Goal: Task Accomplishment & Management: Use online tool/utility

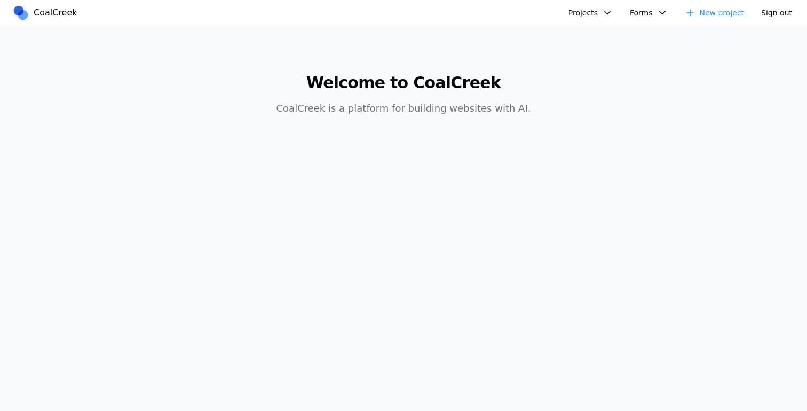
click at [600, 10] on button "Projects" at bounding box center [590, 12] width 57 height 17
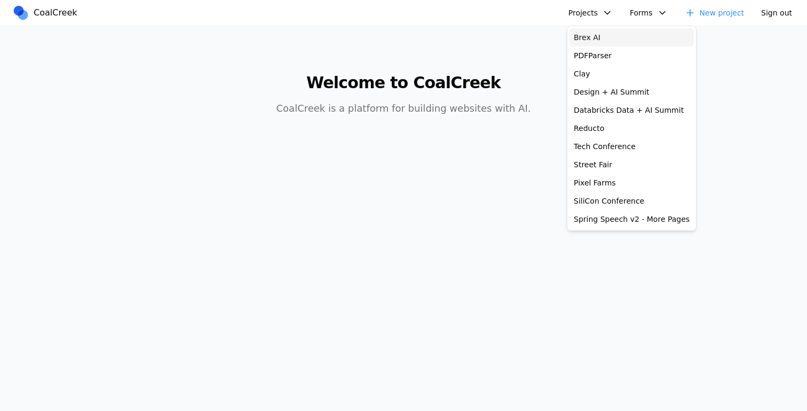
click at [592, 35] on link "Brex AI" at bounding box center [632, 37] width 124 height 18
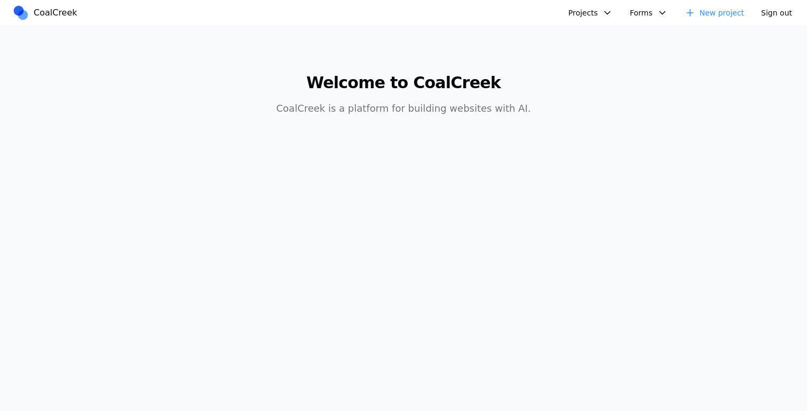
click at [611, 10] on button "Projects" at bounding box center [590, 12] width 57 height 17
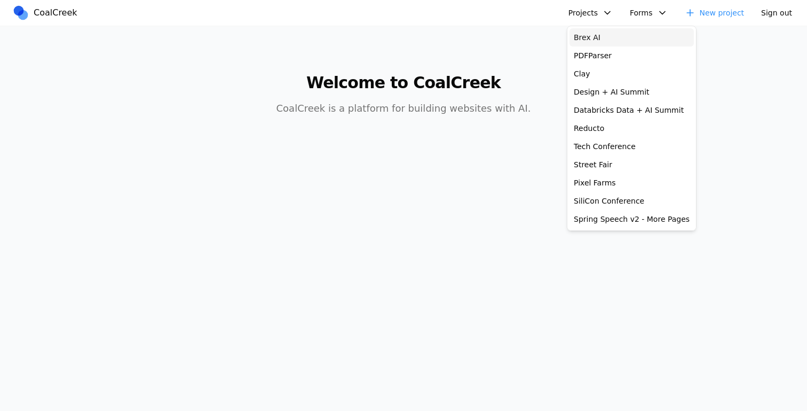
click at [608, 38] on link "Brex AI" at bounding box center [632, 37] width 124 height 18
